Goal: Check status

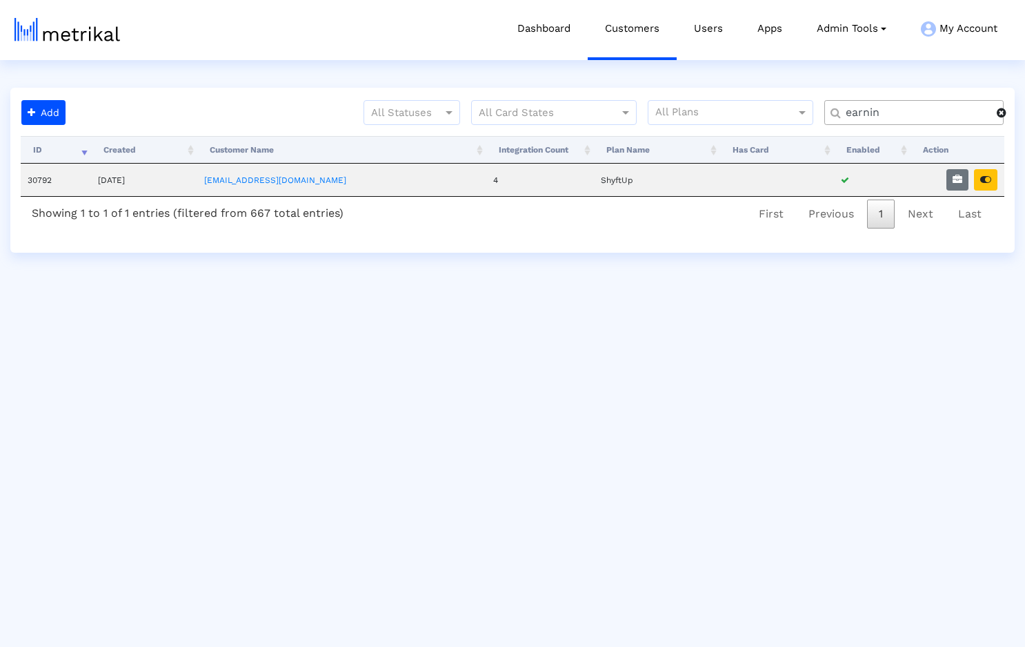
click at [932, 112] on input "earnin" at bounding box center [916, 113] width 161 height 14
click at [987, 179] on icon "button" at bounding box center [985, 180] width 11 height 10
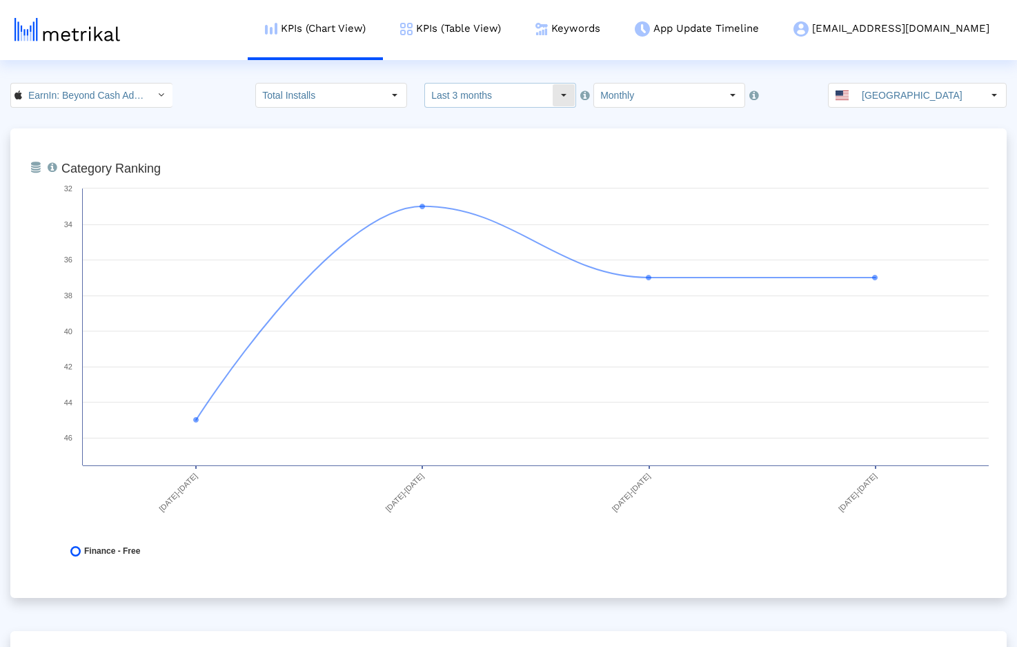
click at [650, 94] on input "Monthly" at bounding box center [657, 94] width 127 height 23
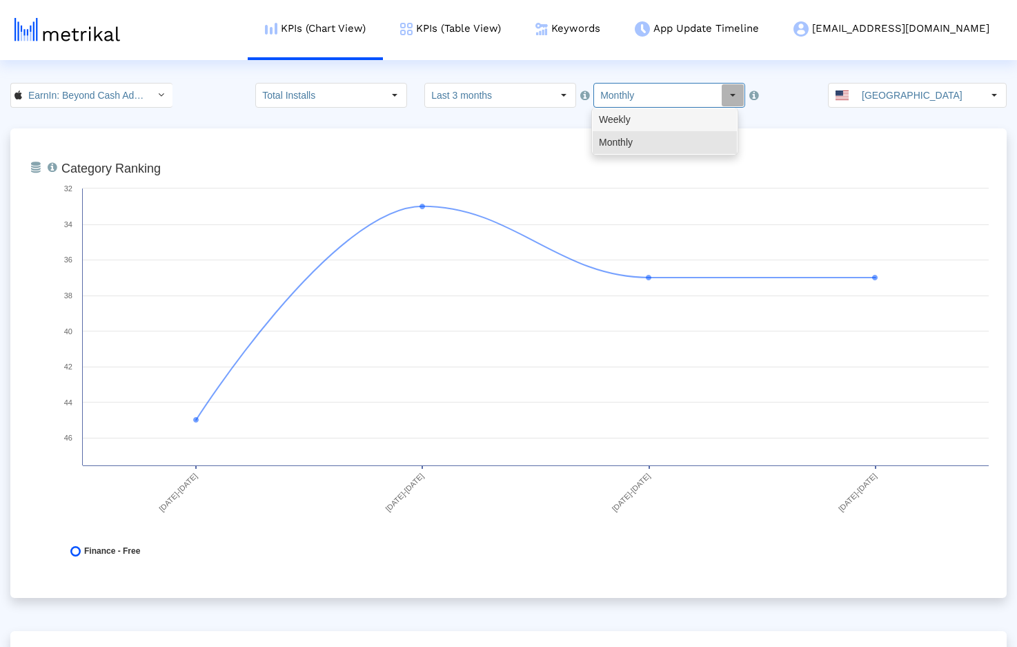
click at [633, 117] on div "Weekly" at bounding box center [665, 119] width 144 height 23
type input "Weekly"
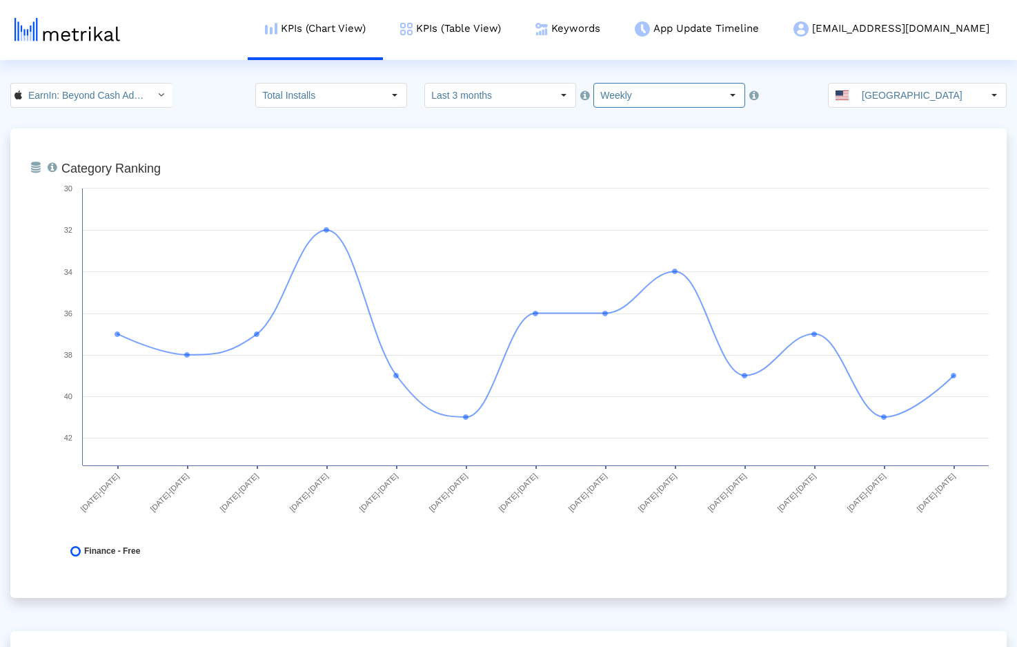
click at [200, 104] on div "EarnIn: Beyond Cash Advance < 723815926 > Total Installs Select how far back fr…" at bounding box center [508, 95] width 1017 height 25
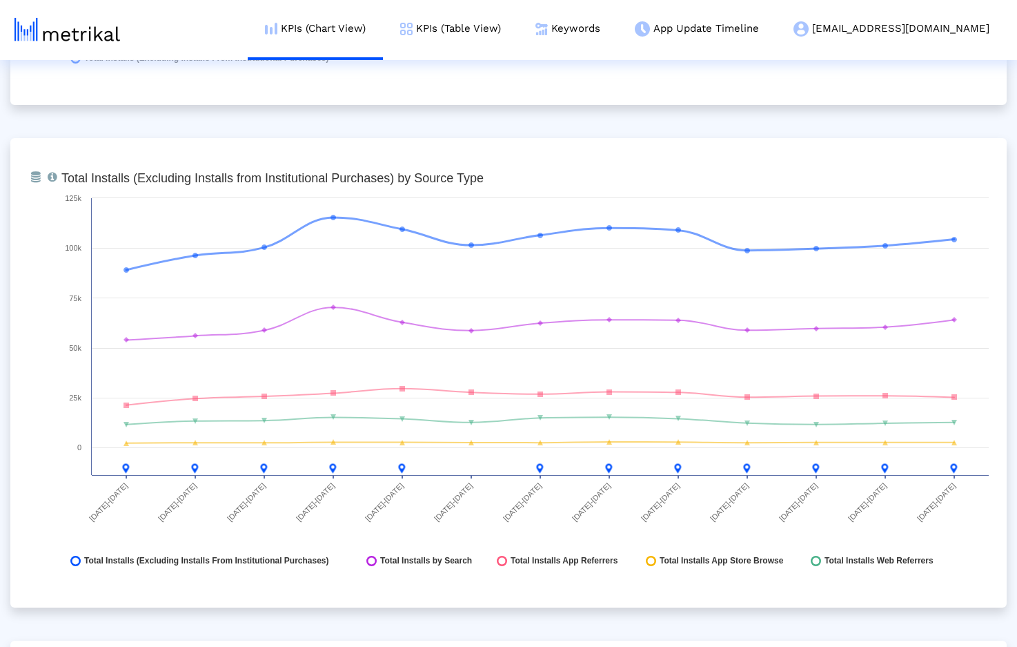
scroll to position [1498, 0]
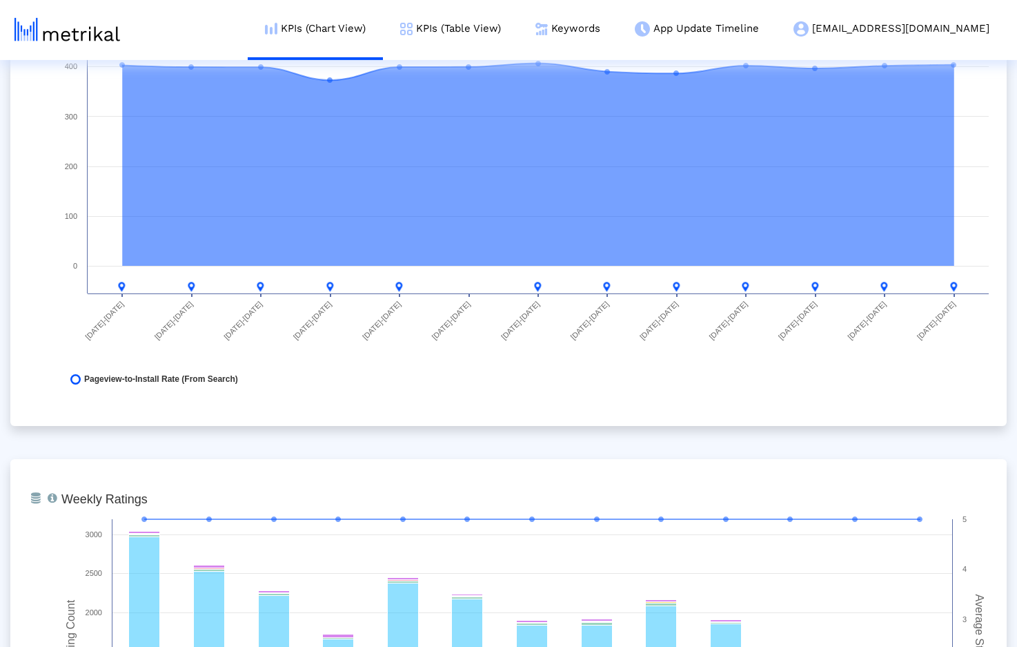
scroll to position [3452, 0]
